Goal: Information Seeking & Learning: Learn about a topic

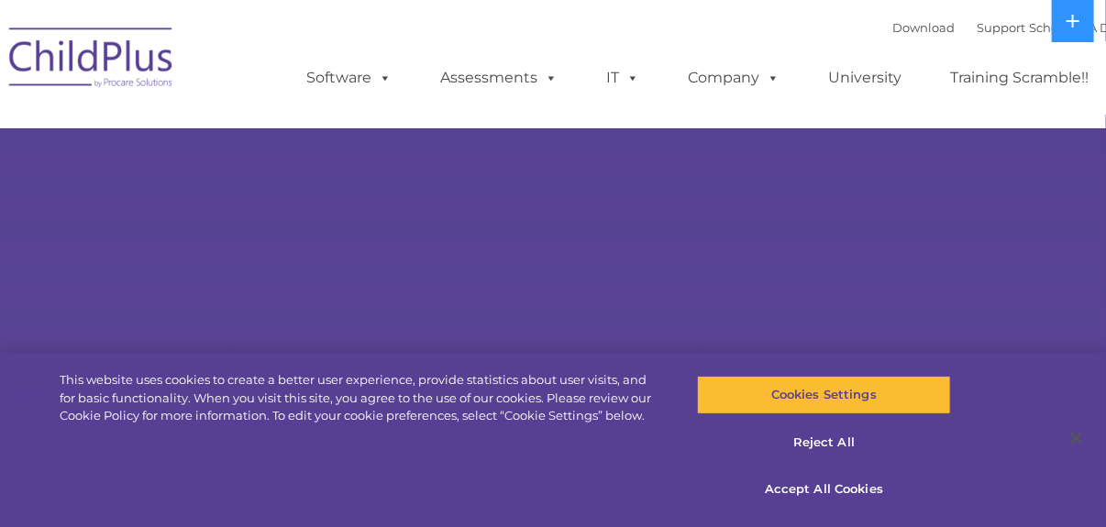
select select "MEDIUM"
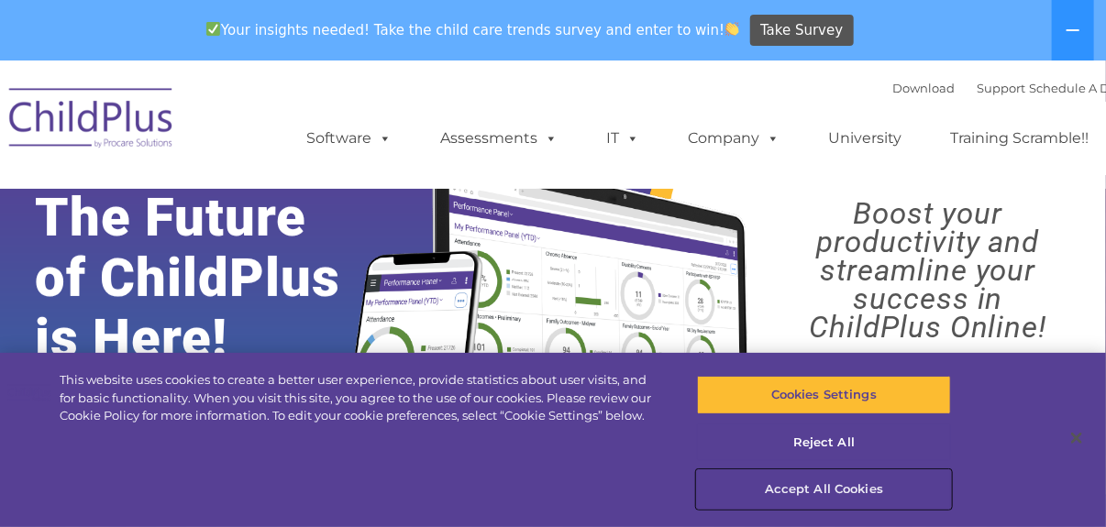
click at [831, 491] on button "Accept All Cookies" at bounding box center [824, 489] width 254 height 39
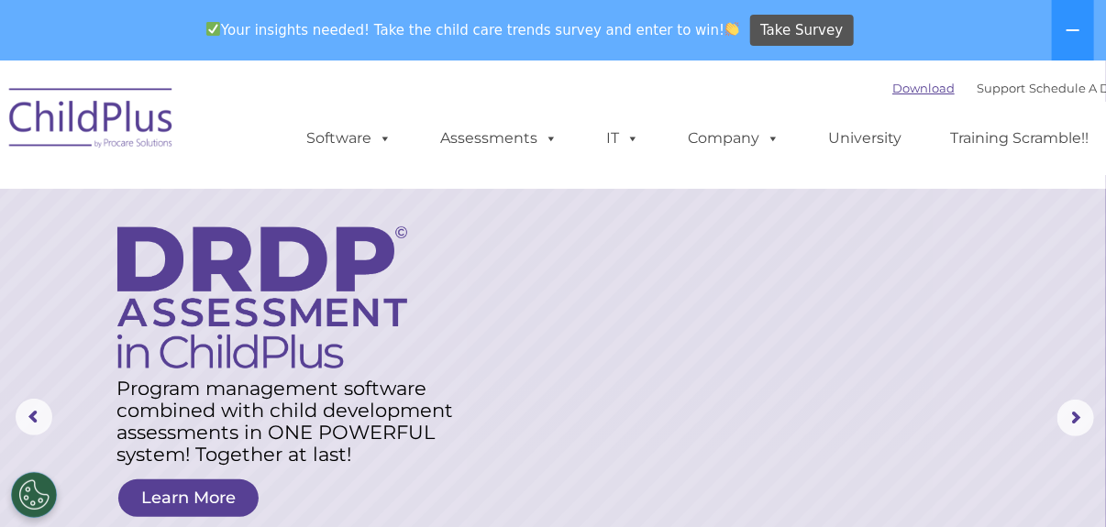
click at [904, 88] on link "Download" at bounding box center [923, 88] width 62 height 15
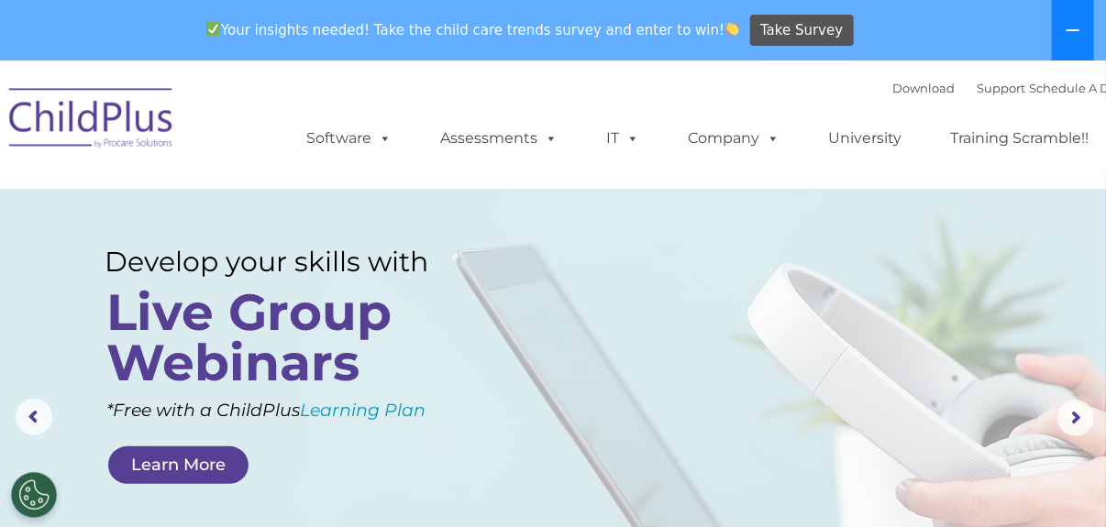
click at [1070, 27] on icon at bounding box center [1072, 30] width 15 height 15
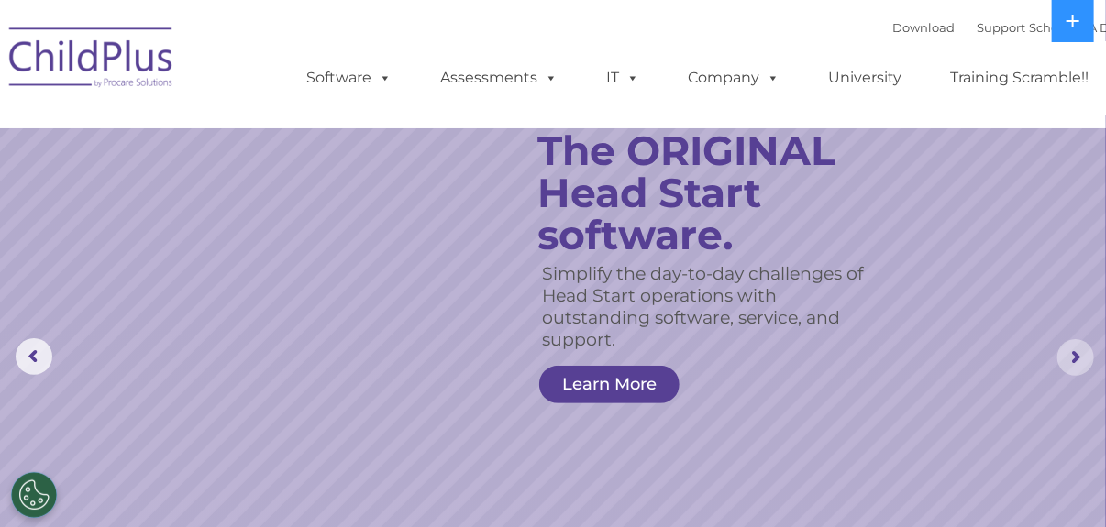
click at [1076, 358] on rs-arrow at bounding box center [1075, 357] width 37 height 37
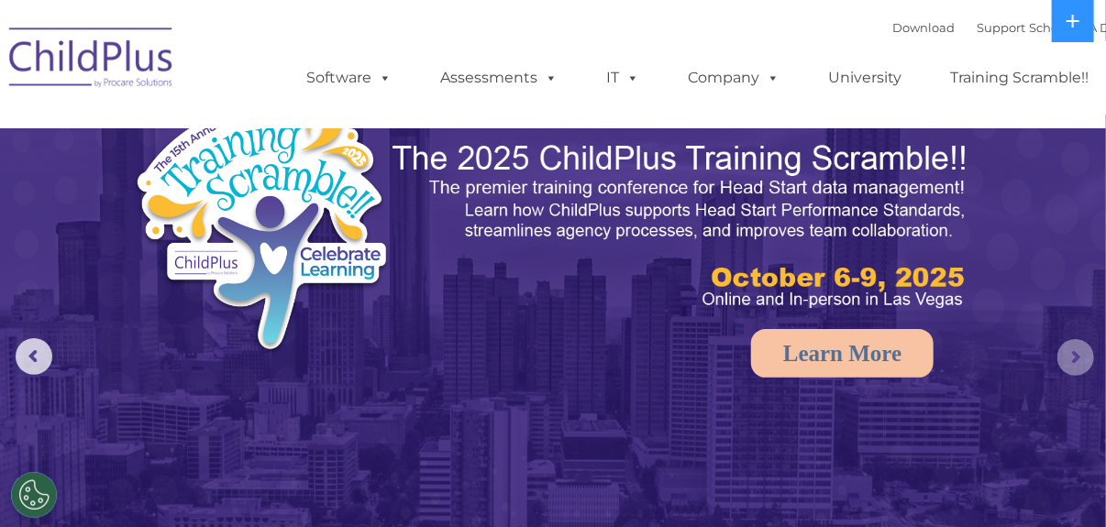
click at [1076, 358] on rs-arrow at bounding box center [1075, 357] width 37 height 37
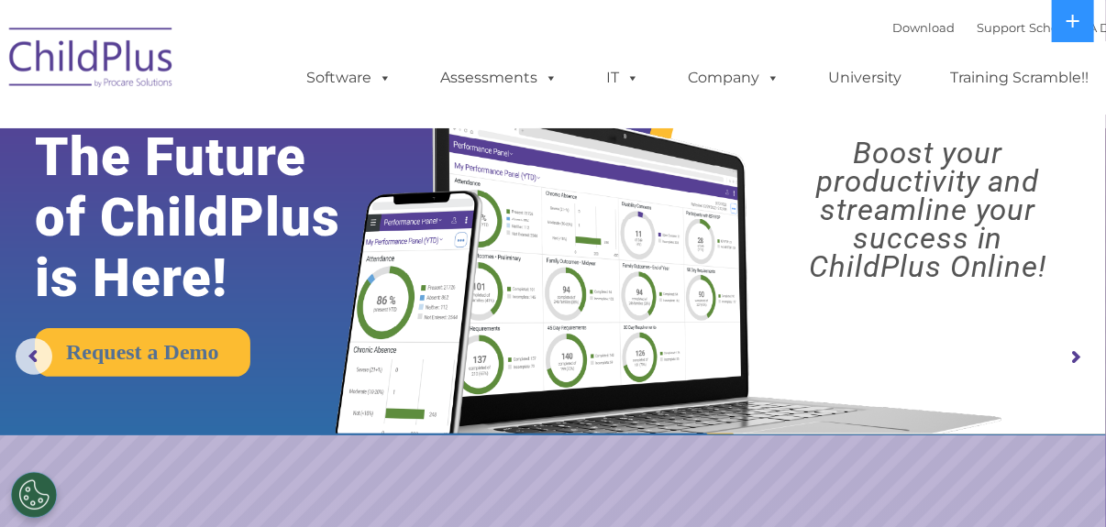
click at [1076, 358] on rs-arrow at bounding box center [1075, 357] width 37 height 37
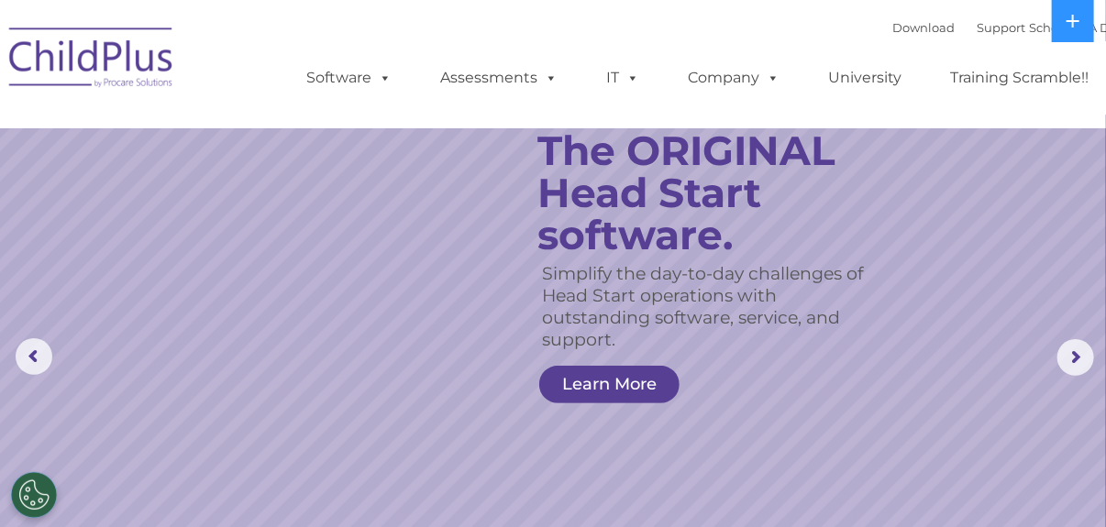
click at [93, 50] on img at bounding box center [91, 61] width 183 height 92
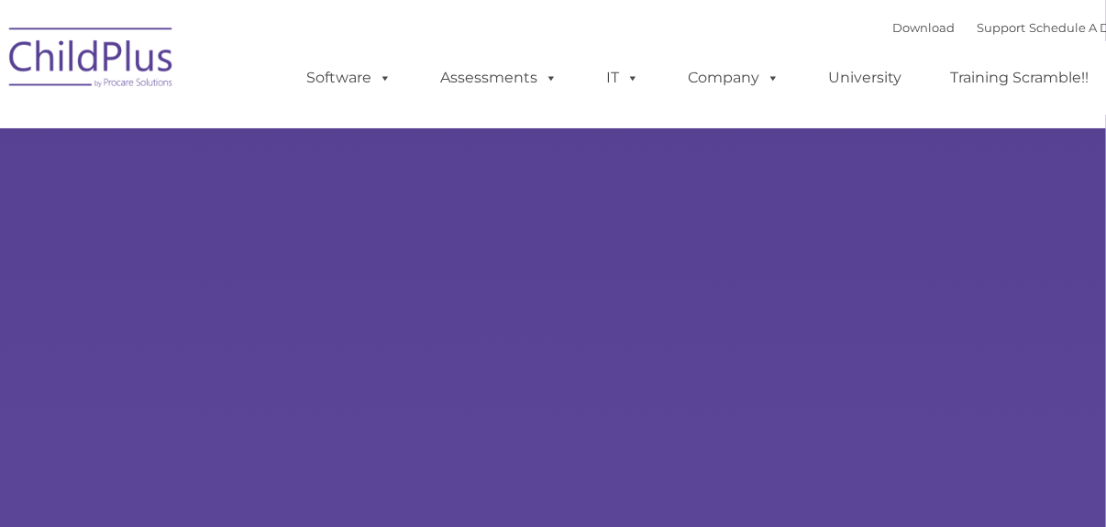
type input ""
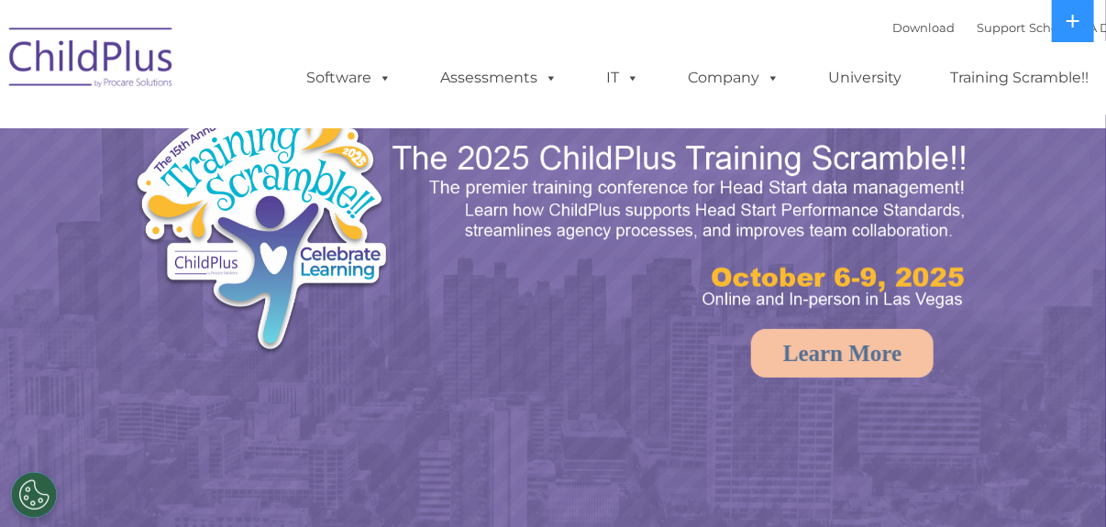
select select "MEDIUM"
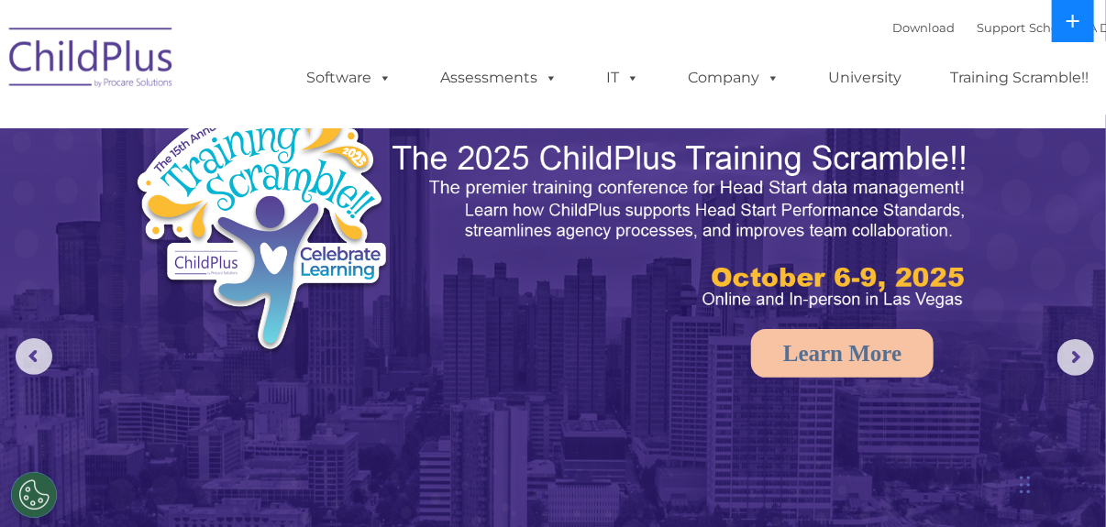
click at [1075, 20] on icon at bounding box center [1072, 21] width 13 height 13
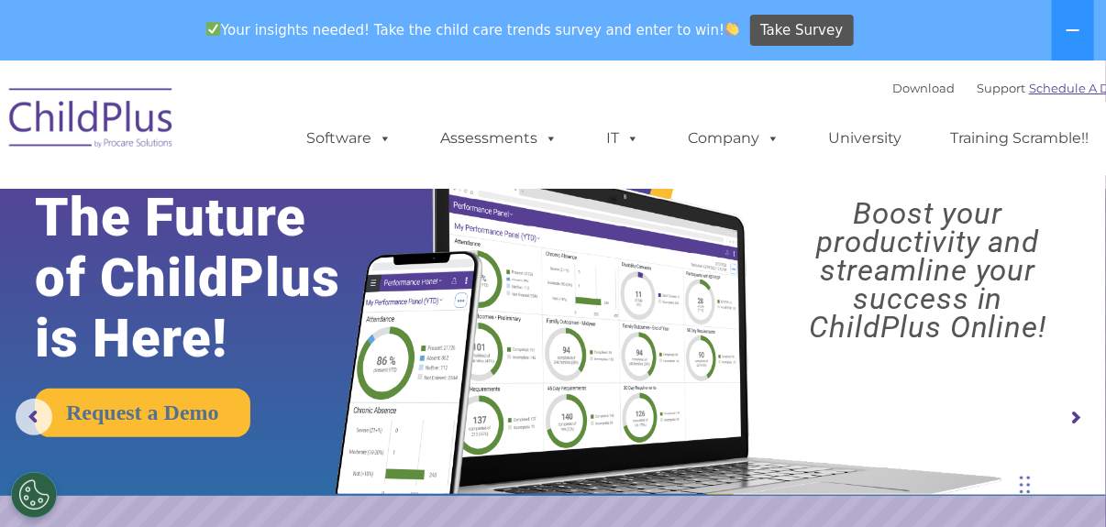
click at [1087, 94] on link "Schedule A Demo" at bounding box center [1083, 88] width 108 height 15
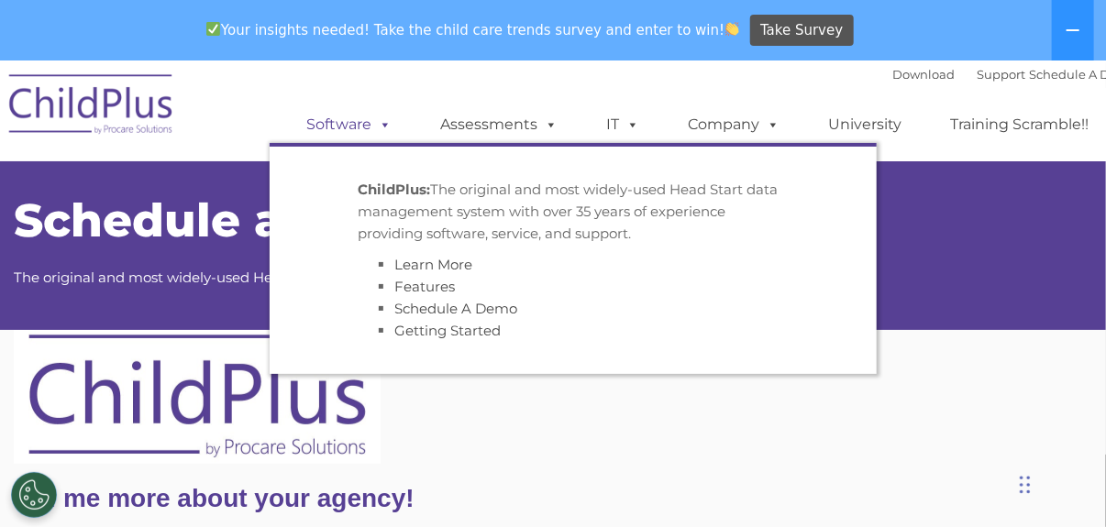
click at [346, 122] on link "Software" at bounding box center [349, 124] width 122 height 37
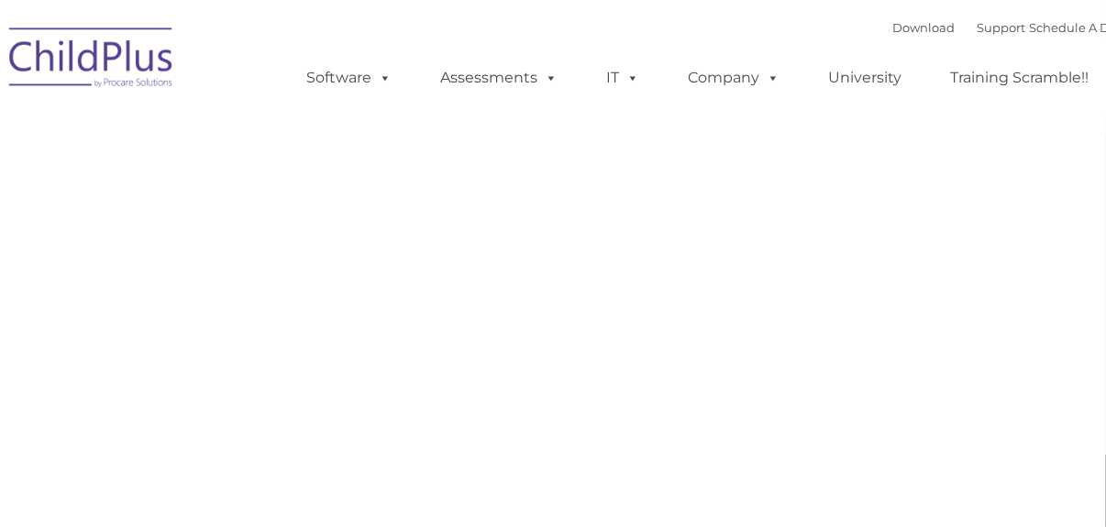
type input ""
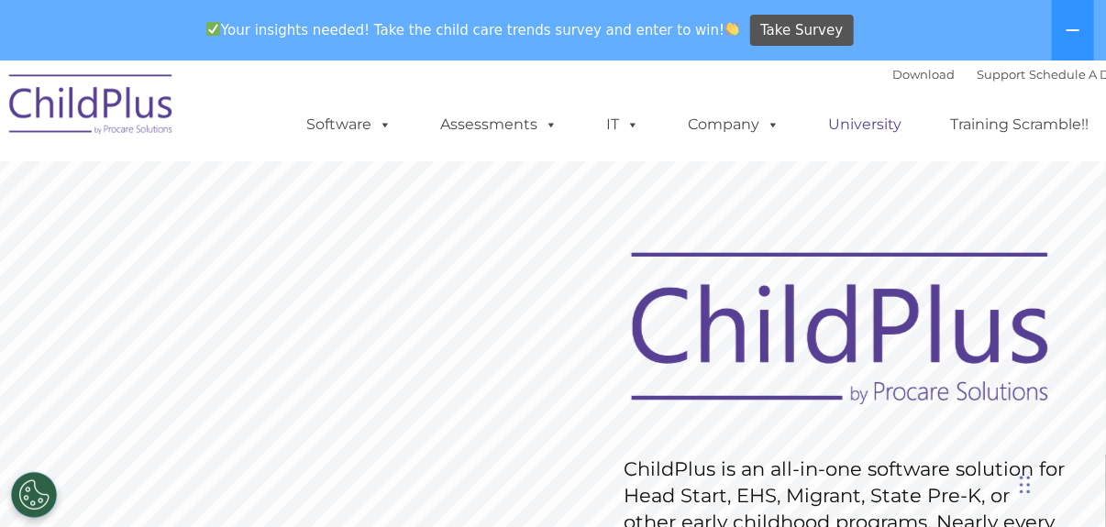
click at [843, 125] on link "University" at bounding box center [865, 124] width 110 height 37
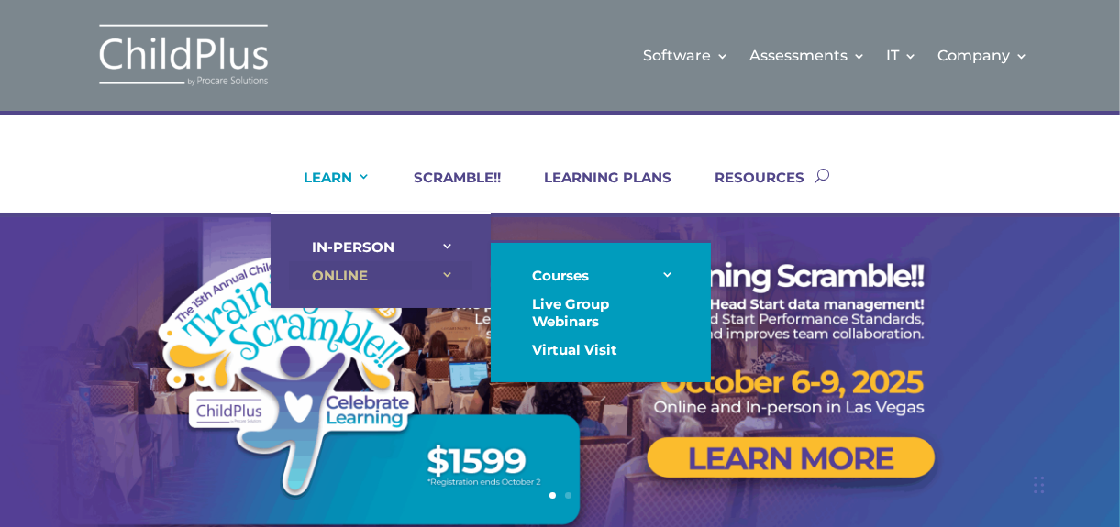
click at [360, 276] on link "ONLINE" at bounding box center [380, 275] width 183 height 28
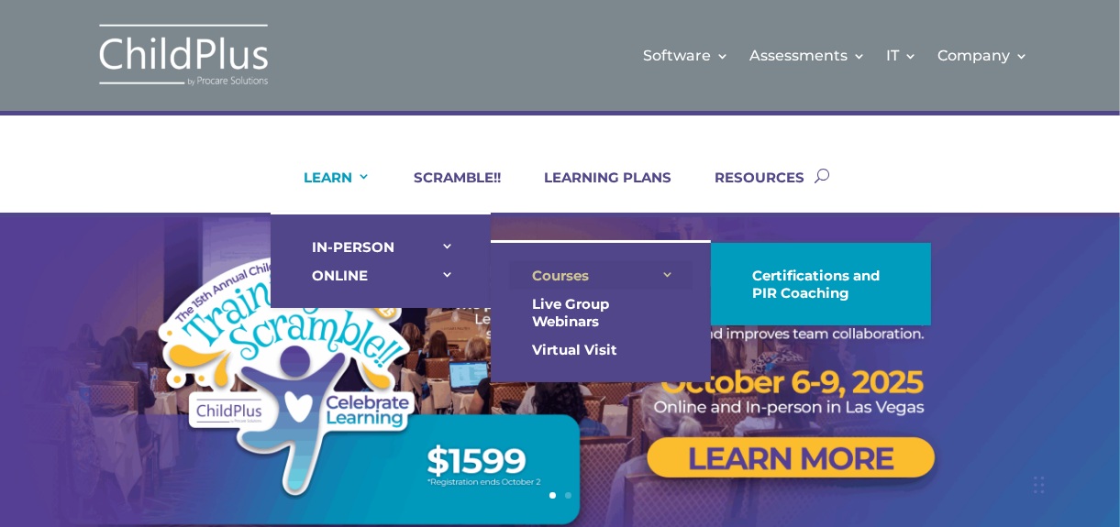
click at [557, 279] on link "Courses" at bounding box center [600, 275] width 183 height 28
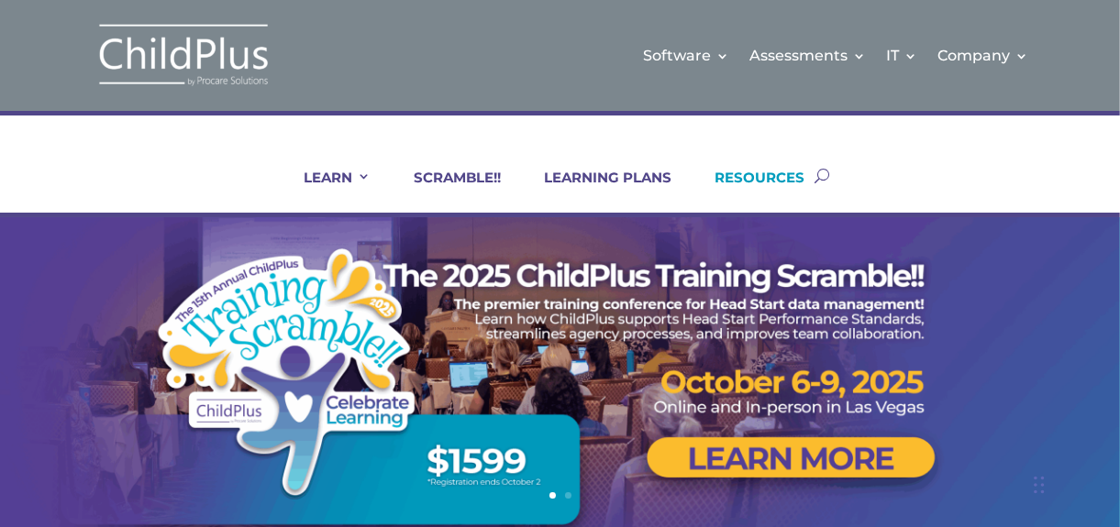
click at [751, 172] on link "RESOURCES" at bounding box center [747, 191] width 113 height 44
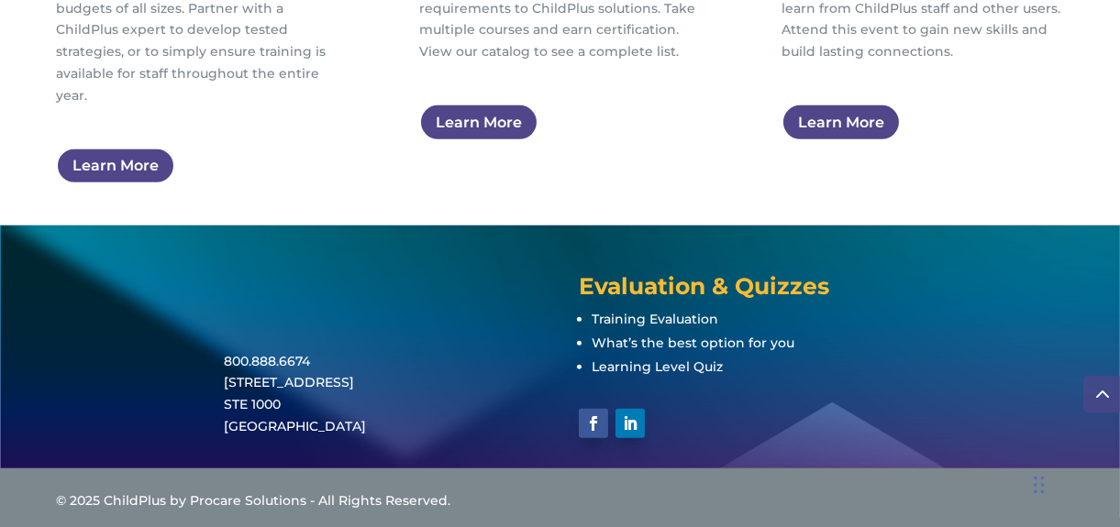
scroll to position [1351, 0]
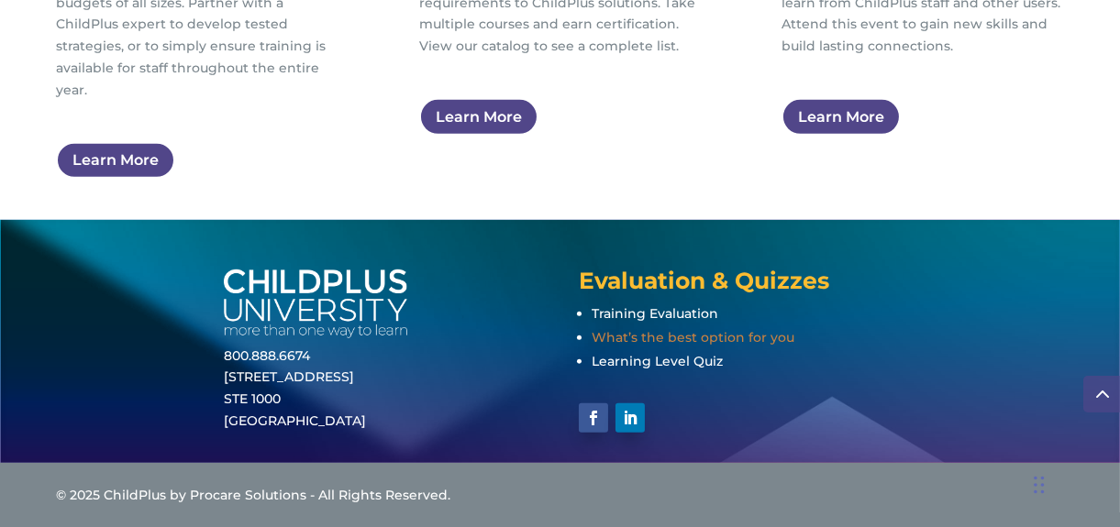
click at [777, 338] on span "What’s the best option for you" at bounding box center [692, 337] width 203 height 17
click at [696, 363] on span "Learning Level Quiz" at bounding box center [656, 361] width 131 height 17
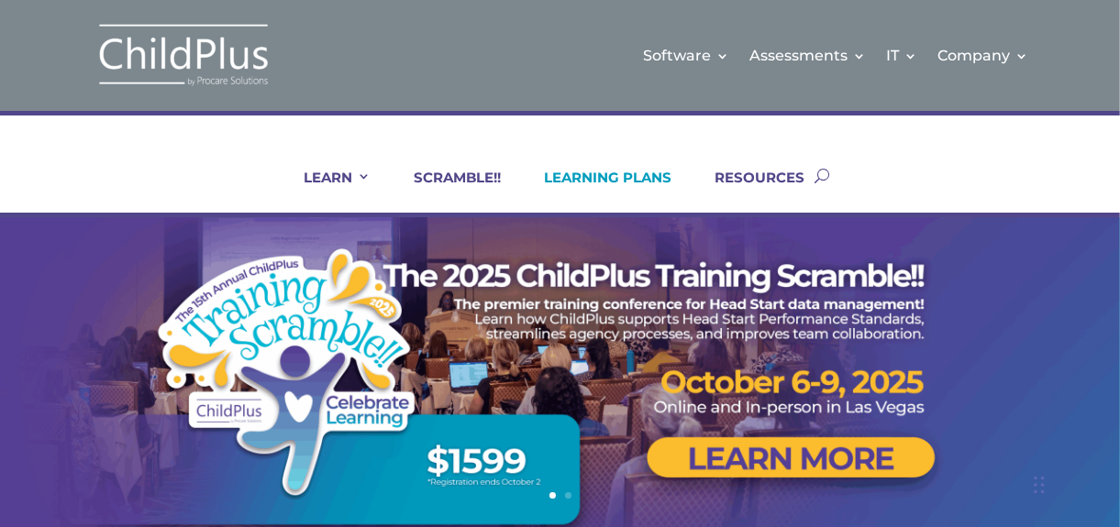
click at [637, 178] on link "LEARNING PLANS" at bounding box center [596, 191] width 150 height 44
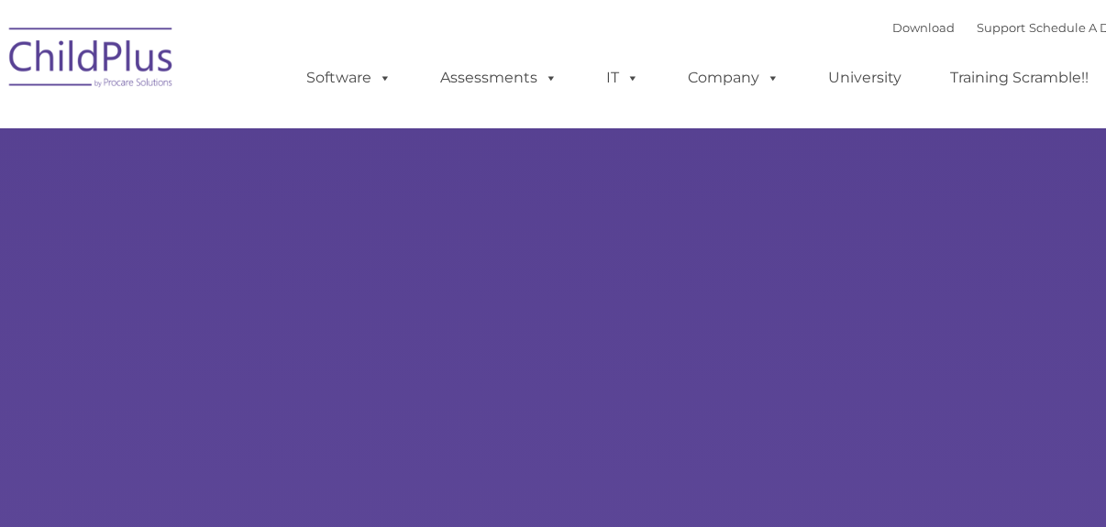
type input ""
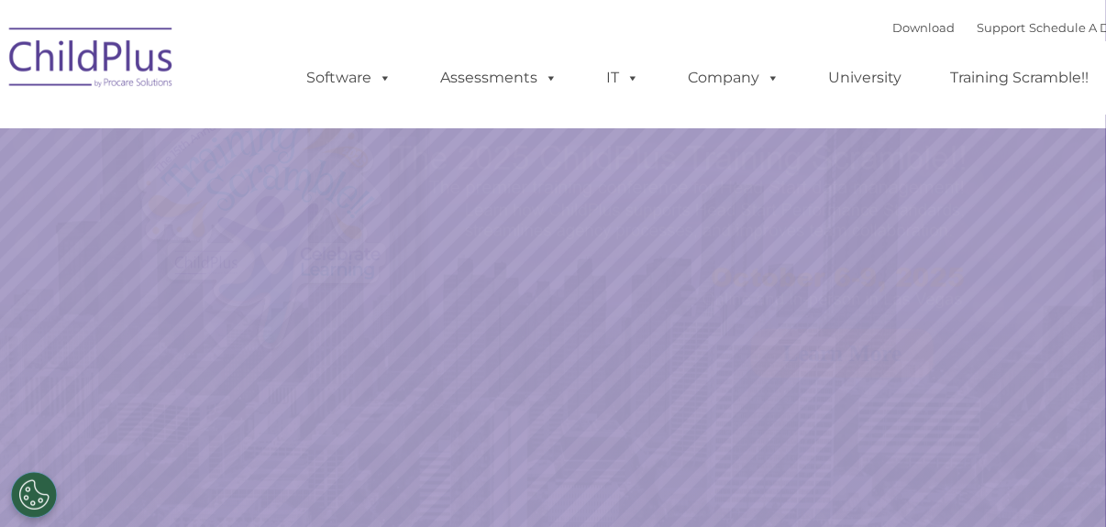
select select "MEDIUM"
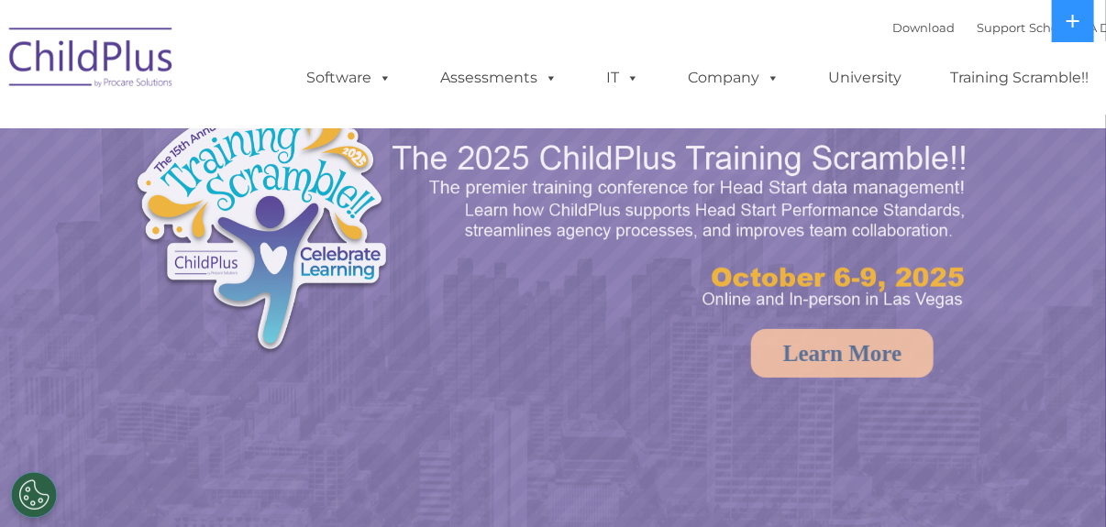
select select "MEDIUM"
